Goal: Transaction & Acquisition: Purchase product/service

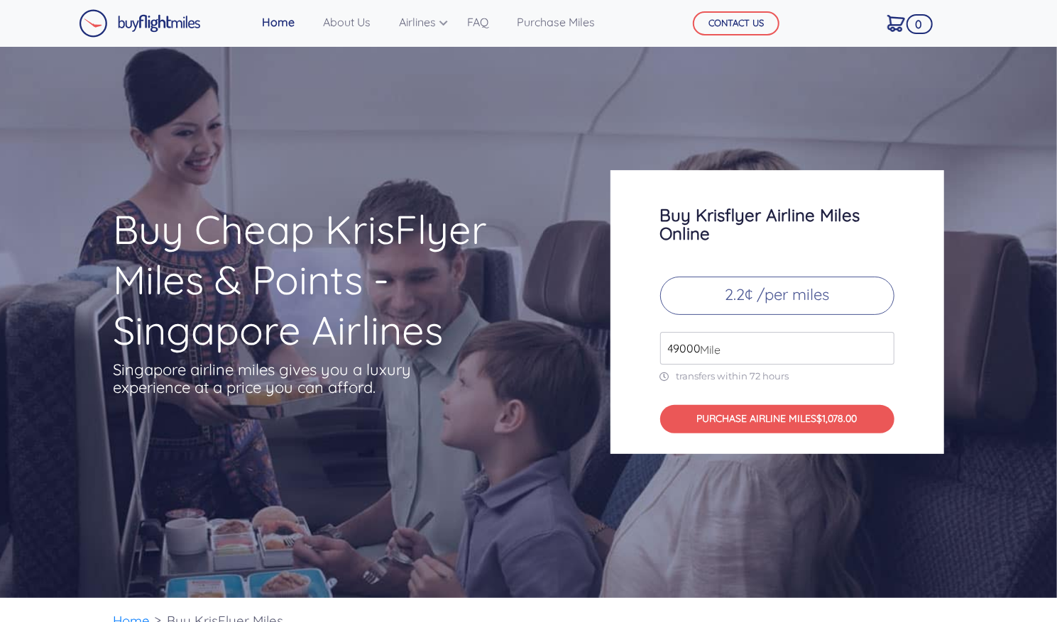
drag, startPoint x: 812, startPoint y: 352, endPoint x: 646, endPoint y: 341, distance: 166.4
click at [646, 341] on div "Buy Krisflyer Airline Miles Online 2.2¢ /per miles 49000 Mile transfers within …" at bounding box center [777, 312] width 334 height 284
click at [880, 346] on input "50000" at bounding box center [777, 348] width 234 height 33
drag, startPoint x: 666, startPoint y: 351, endPoint x: 700, endPoint y: 351, distance: 34.1
click at [700, 351] on div "50000 Mile" at bounding box center [777, 348] width 234 height 33
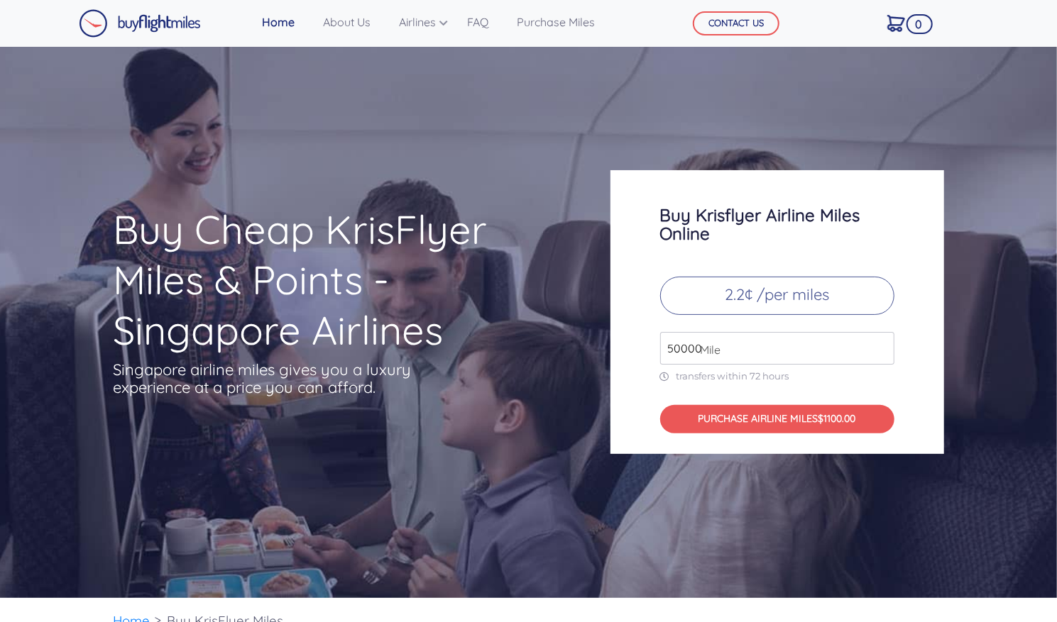
click at [676, 348] on input "50000" at bounding box center [777, 348] width 234 height 33
click at [970, 319] on div "Buy Cheap KrisFlyer Miles & Points - Singapore Airlines Singapore airline miles…" at bounding box center [528, 322] width 1057 height 551
drag, startPoint x: 702, startPoint y: 346, endPoint x: 640, endPoint y: 353, distance: 62.1
click at [640, 353] on div "Buy Krisflyer Airline Miles Online 2.2¢ /per miles 100000 Mile transfers within…" at bounding box center [777, 312] width 334 height 284
drag, startPoint x: 640, startPoint y: 353, endPoint x: 740, endPoint y: 342, distance: 100.7
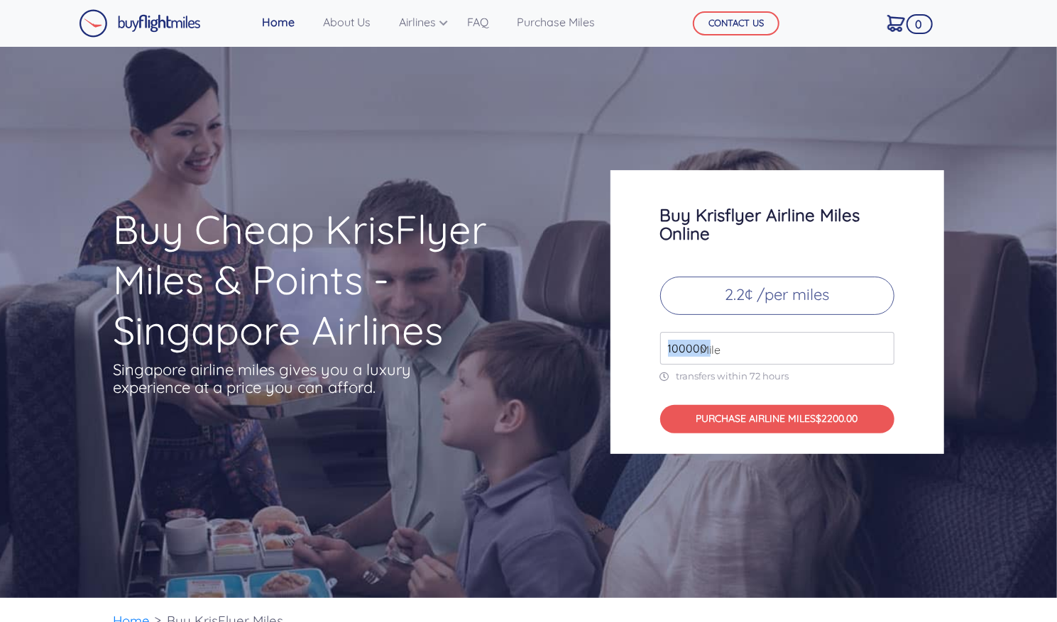
click at [740, 342] on input "100000" at bounding box center [777, 348] width 234 height 33
click at [708, 343] on span "Mile" at bounding box center [707, 349] width 28 height 17
click at [685, 346] on input "100000" at bounding box center [777, 348] width 234 height 33
click at [634, 345] on div "Buy Krisflyer Airline Miles Online 2.2¢ /per miles 135000 Mile transfers within…" at bounding box center [777, 312] width 334 height 284
click at [684, 346] on input "135000" at bounding box center [777, 348] width 234 height 33
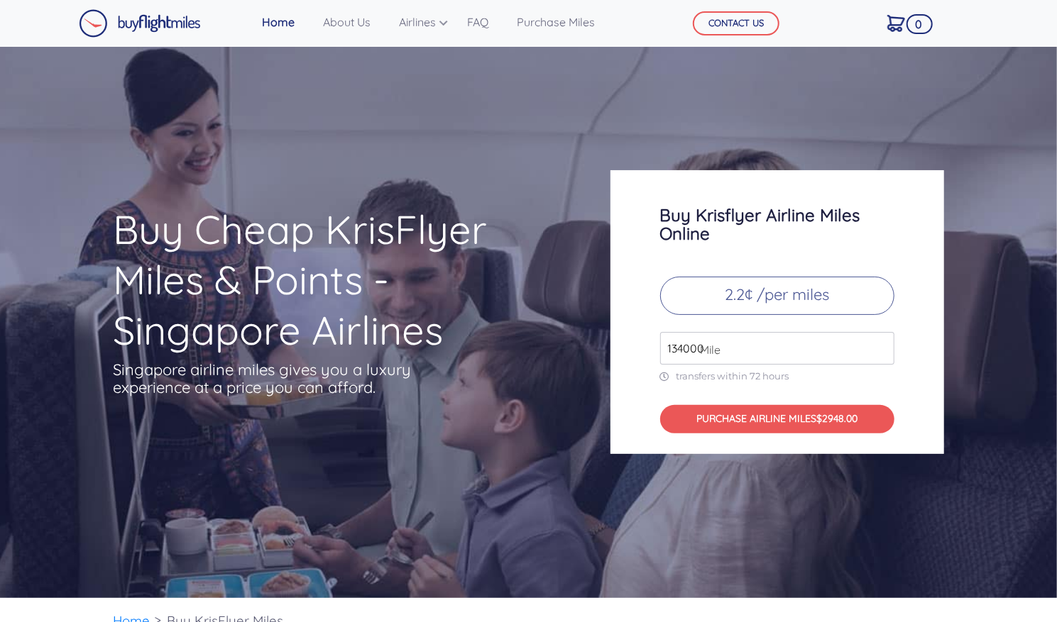
type input "134000"
click at [627, 348] on div "Buy Krisflyer Airline Miles Online 2.2¢ /per miles 134000 Mile transfers within…" at bounding box center [777, 312] width 334 height 284
